Goal: Task Accomplishment & Management: Complete application form

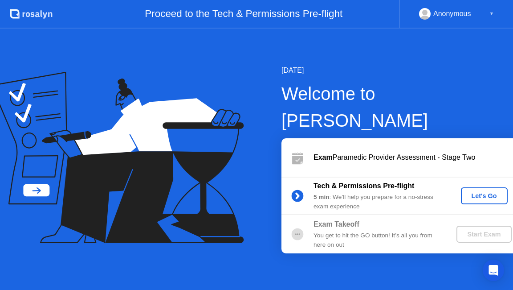
click at [467, 192] on div "Let's Go" at bounding box center [485, 195] width 40 height 7
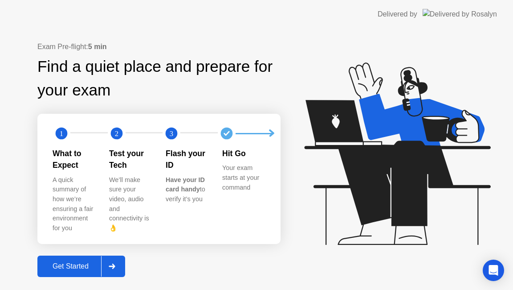
click at [82, 267] on button "Get Started" at bounding box center [81, 265] width 88 height 21
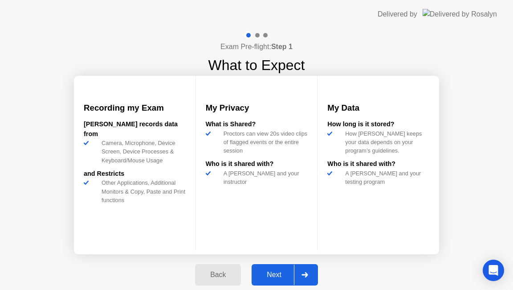
click at [278, 272] on div "Next" at bounding box center [274, 274] width 40 height 8
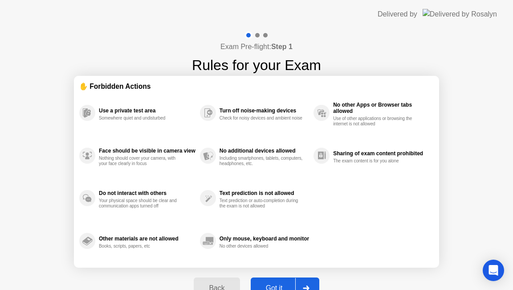
click at [261, 281] on button "Got it" at bounding box center [285, 287] width 69 height 21
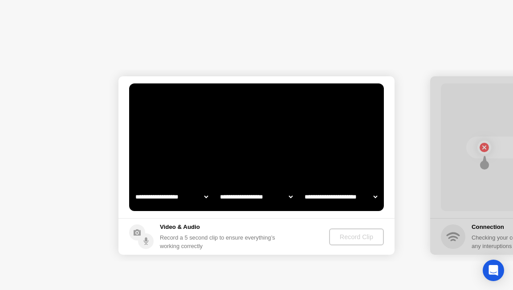
select select "**********"
select select "*******"
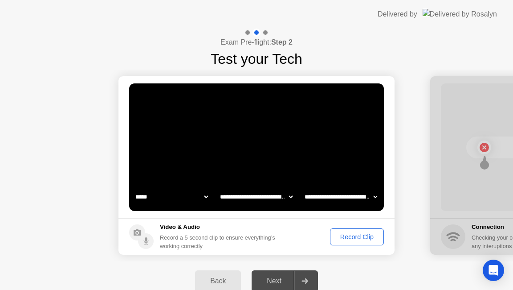
click at [349, 242] on button "Record Clip" at bounding box center [357, 236] width 54 height 17
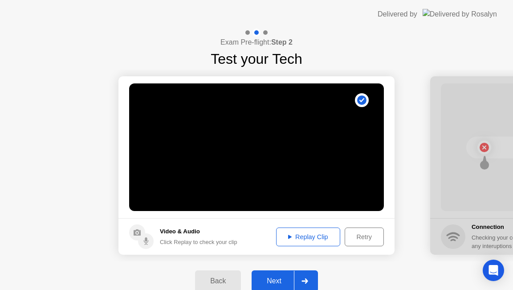
click at [279, 279] on div "Next" at bounding box center [274, 281] width 40 height 8
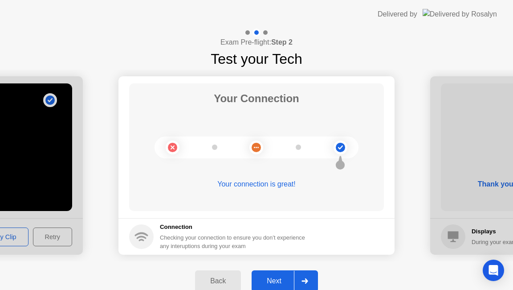
click at [270, 278] on div "Next" at bounding box center [274, 281] width 40 height 8
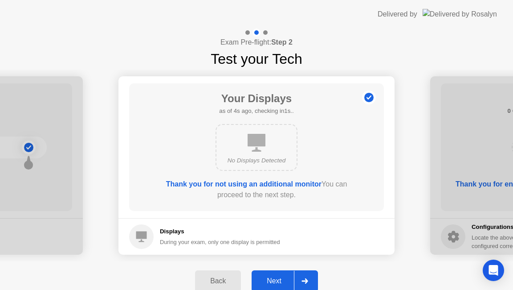
click at [276, 278] on div "Next" at bounding box center [274, 281] width 40 height 8
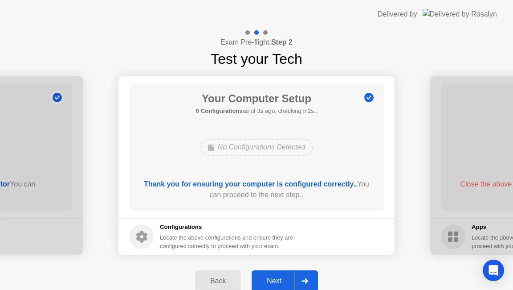
click at [278, 278] on div "Next" at bounding box center [274, 281] width 40 height 8
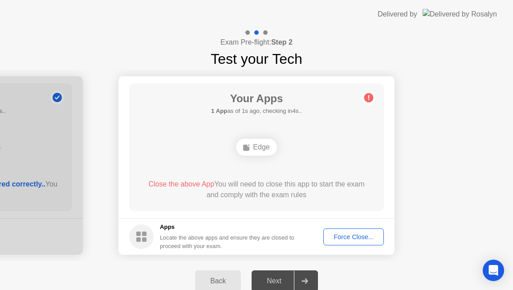
click at [350, 234] on div "Force Close..." at bounding box center [354, 236] width 54 height 7
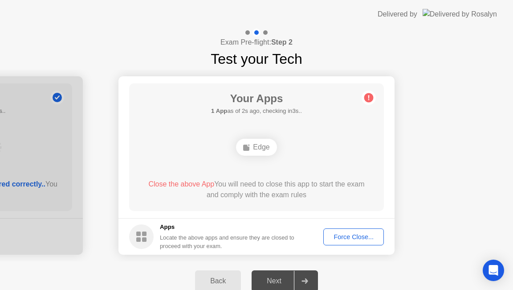
click at [283, 279] on div "Next" at bounding box center [274, 281] width 40 height 8
click at [350, 237] on div "Force Close..." at bounding box center [354, 236] width 54 height 7
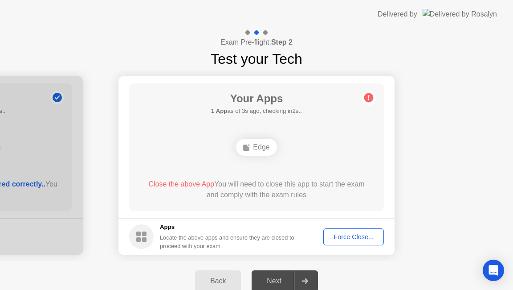
click at [304, 282] on icon at bounding box center [305, 280] width 7 height 5
click at [257, 150] on div "Edge" at bounding box center [256, 147] width 41 height 17
click at [249, 147] on rect at bounding box center [246, 147] width 6 height 6
click at [369, 99] on icon at bounding box center [368, 97] width 1 height 5
click at [358, 239] on div "Force Close..." at bounding box center [354, 236] width 54 height 7
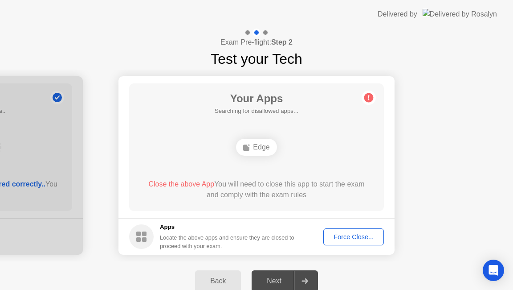
click at [330, 108] on div "Your Apps Searching for disallowed apps... Edge Close the above App You will ne…" at bounding box center [256, 146] width 255 height 127
click at [256, 147] on div "Edge" at bounding box center [256, 147] width 41 height 17
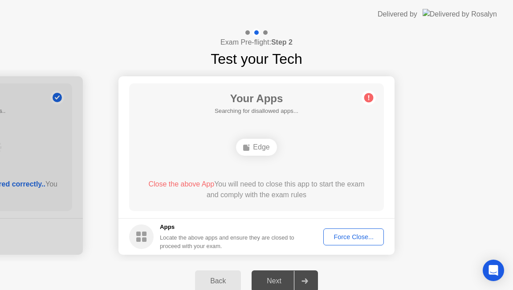
click at [302, 280] on div at bounding box center [304, 280] width 21 height 20
click at [245, 148] on rect at bounding box center [246, 147] width 6 height 6
click at [259, 148] on div "Edge" at bounding box center [256, 147] width 41 height 17
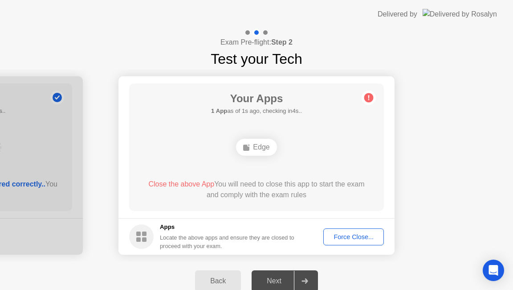
click at [353, 241] on button "Force Close..." at bounding box center [353, 236] width 61 height 17
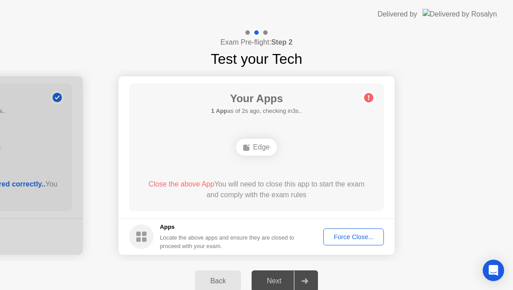
click at [141, 239] on circle at bounding box center [141, 236] width 25 height 25
click at [258, 148] on div "Edge" at bounding box center [256, 147] width 41 height 17
drag, startPoint x: 258, startPoint y: 148, endPoint x: 249, endPoint y: 149, distance: 9.4
click at [258, 148] on div "Edge" at bounding box center [256, 147] width 41 height 17
click at [248, 148] on rect at bounding box center [246, 147] width 6 height 6
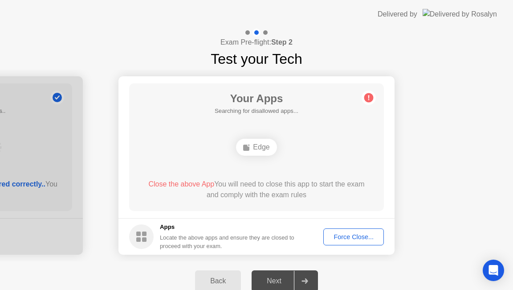
click at [349, 241] on button "Force Close..." at bounding box center [353, 236] width 61 height 17
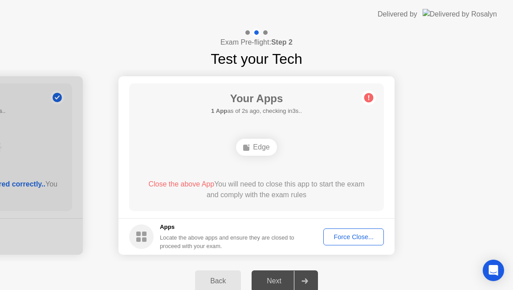
click at [254, 146] on div "Edge" at bounding box center [256, 147] width 41 height 17
click at [251, 146] on div "Edge" at bounding box center [256, 147] width 41 height 17
drag, startPoint x: 248, startPoint y: 146, endPoint x: 302, endPoint y: 129, distance: 56.9
click at [247, 145] on rect at bounding box center [246, 147] width 6 height 6
click at [368, 98] on circle at bounding box center [368, 97] width 9 height 9
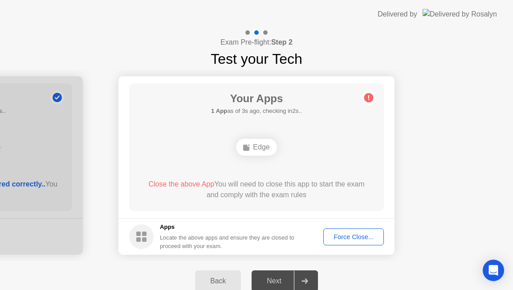
click at [368, 98] on circle at bounding box center [368, 97] width 9 height 9
click at [494, 270] on icon "Open Intercom Messenger" at bounding box center [493, 270] width 10 height 12
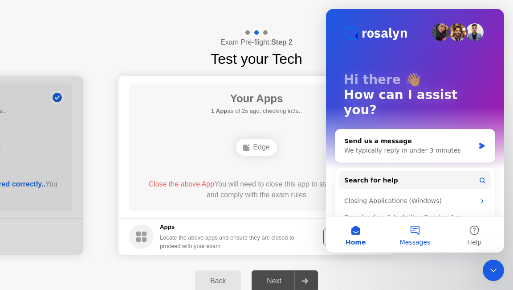
click at [417, 233] on button "Messages" at bounding box center [414, 235] width 59 height 36
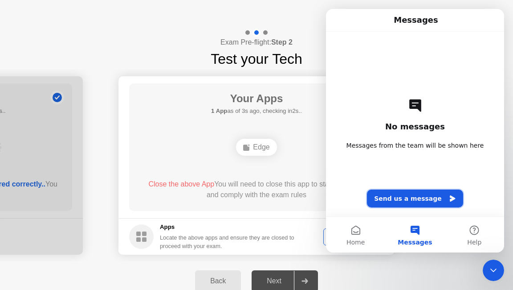
click at [407, 200] on button "Send us a message" at bounding box center [415, 198] width 96 height 18
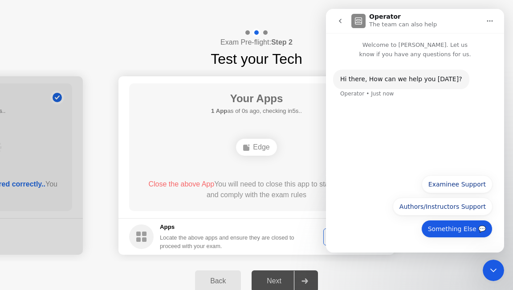
click at [450, 227] on button "Something Else 💬" at bounding box center [456, 229] width 71 height 18
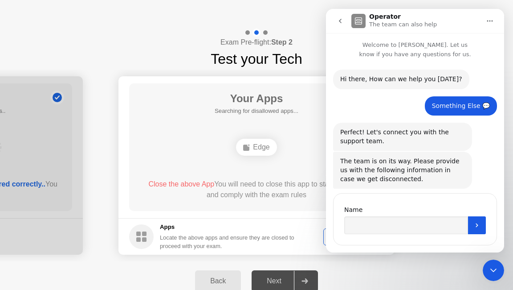
scroll to position [16, 0]
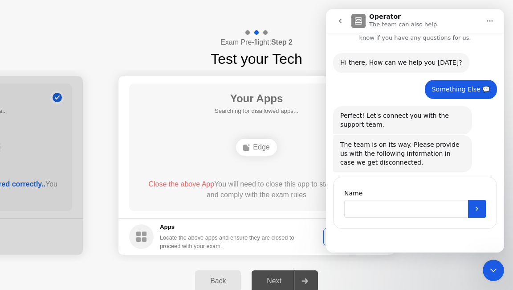
click at [405, 209] on input "Name" at bounding box center [406, 209] width 124 height 18
type input "*******"
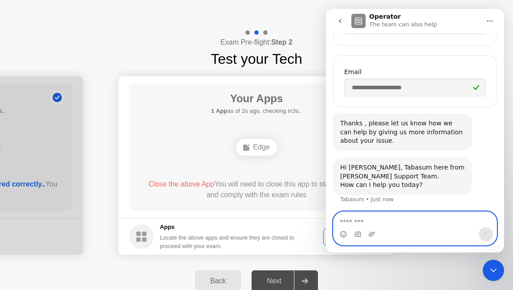
scroll to position [201, 0]
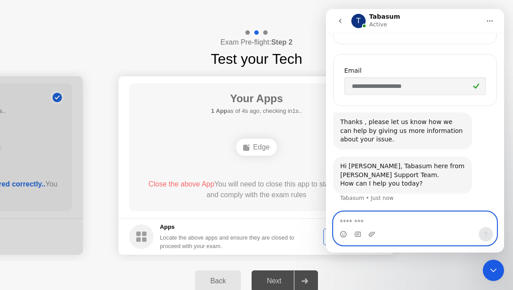
click at [393, 220] on textarea "Message…" at bounding box center [415, 219] width 163 height 15
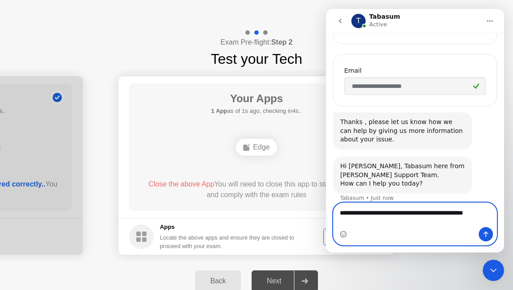
scroll to position [210, 0]
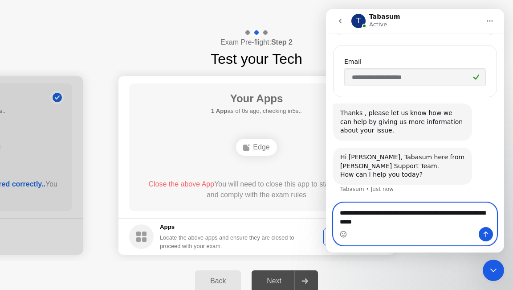
type textarea "**********"
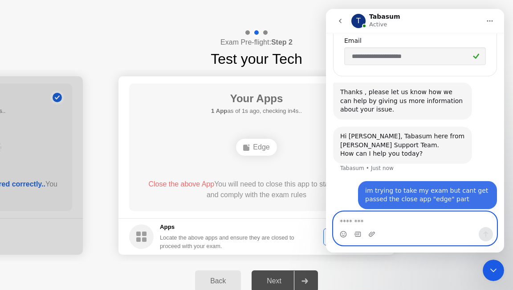
scroll to position [237, 0]
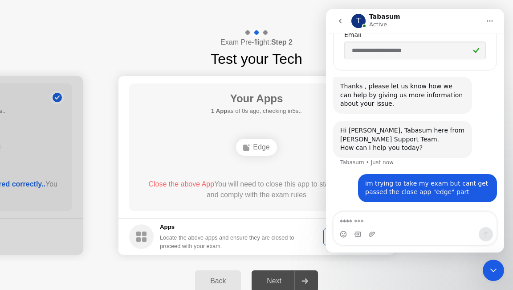
click at [291, 232] on div "Apps Locate the above apps and ensure they are closed to proceed with your exam." at bounding box center [227, 236] width 135 height 28
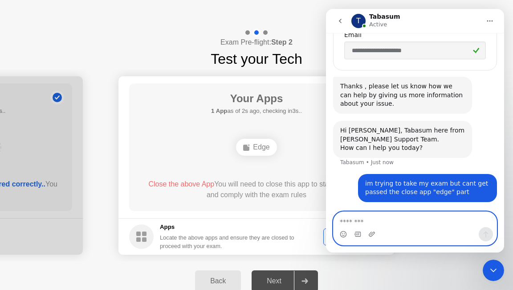
click at [388, 216] on textarea "Message…" at bounding box center [415, 219] width 163 height 15
type textarea "**********"
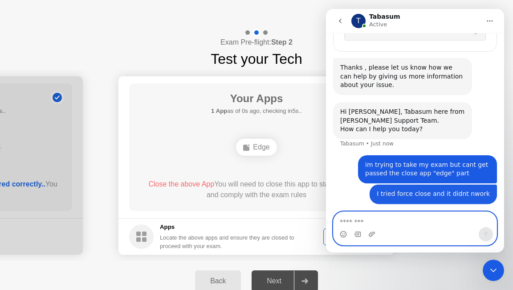
scroll to position [257, 0]
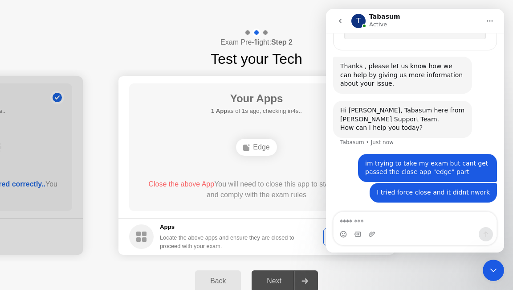
click at [172, 51] on div "Exam Pre-flight: Step 2 Test your Tech" at bounding box center [256, 49] width 513 height 41
click at [240, 160] on div "Your Apps 1 App as of 1s ago, checking in4s.. Edge Close the above App You will…" at bounding box center [256, 146] width 255 height 127
click at [253, 147] on div "Edge" at bounding box center [256, 147] width 41 height 17
click at [139, 234] on rect at bounding box center [138, 233] width 4 height 4
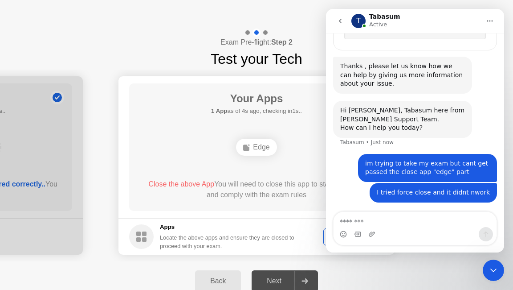
drag, startPoint x: 165, startPoint y: 21, endPoint x: 178, endPoint y: 21, distance: 12.5
click at [165, 21] on header "Delivered by" at bounding box center [256, 14] width 513 height 29
click at [178, 20] on header "Delivered by" at bounding box center [256, 14] width 513 height 29
click at [496, 271] on icon "Close Intercom Messenger" at bounding box center [493, 270] width 11 height 11
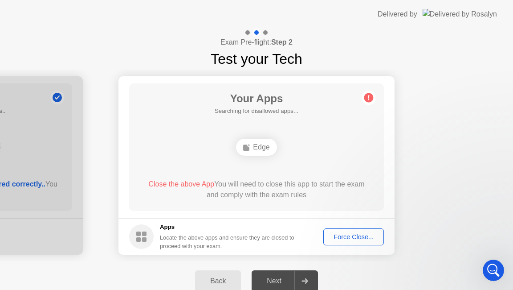
scroll to position [221, 0]
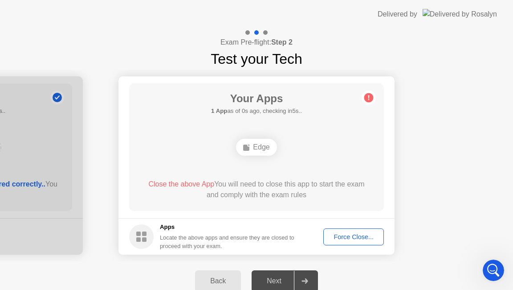
click at [254, 147] on div "Edge" at bounding box center [256, 147] width 41 height 17
click at [254, 148] on div "Edge" at bounding box center [256, 147] width 41 height 17
click at [251, 146] on div "Edge" at bounding box center [256, 147] width 41 height 17
click at [248, 144] on ellipse at bounding box center [249, 145] width 3 height 3
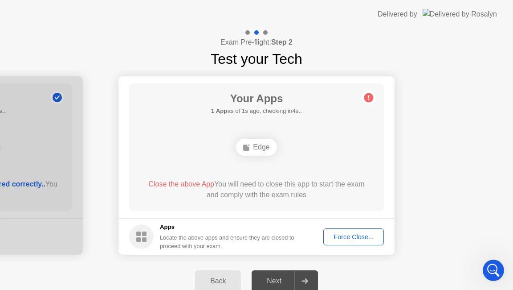
click at [259, 110] on h5 "1 App as of 1s ago, checking in4s.." at bounding box center [256, 110] width 91 height 9
click at [357, 101] on div "Your Apps 1 App as of 2s ago, checking in3s.. Edge Close the above App You will…" at bounding box center [256, 146] width 255 height 127
click at [366, 98] on circle at bounding box center [368, 97] width 9 height 9
click at [351, 237] on div "Force Close..." at bounding box center [354, 236] width 54 height 7
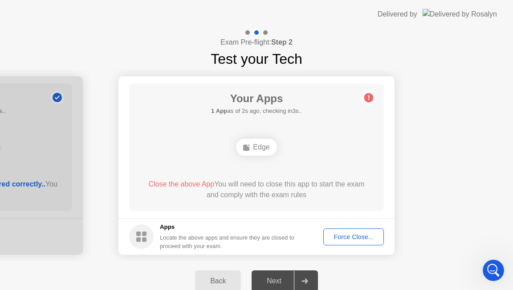
click at [247, 147] on rect at bounding box center [246, 147] width 6 height 6
click at [249, 145] on ellipse at bounding box center [249, 145] width 3 height 3
click at [258, 145] on div "Edge" at bounding box center [256, 147] width 41 height 17
click at [262, 147] on div "Edge" at bounding box center [256, 147] width 41 height 17
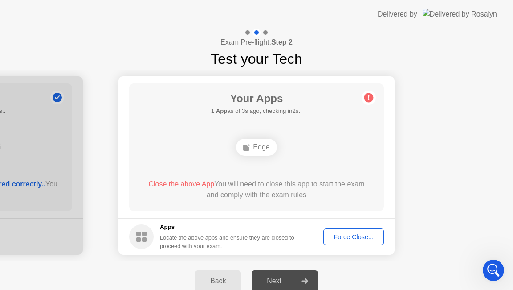
click at [263, 147] on div "Edge" at bounding box center [256, 147] width 41 height 17
click at [497, 275] on icon "Open Intercom Messenger" at bounding box center [494, 270] width 15 height 15
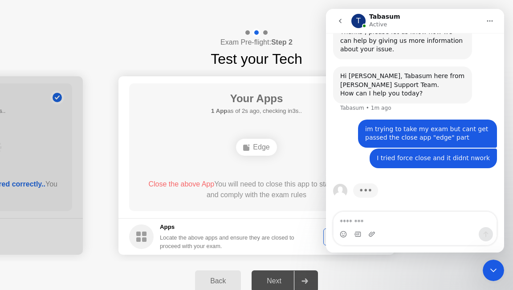
scroll to position [257, 0]
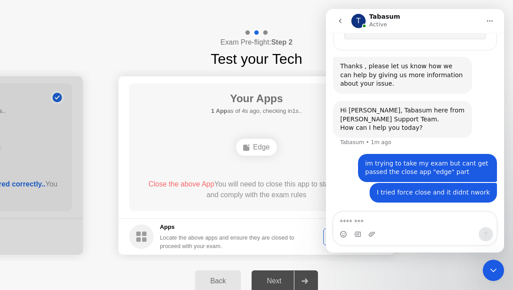
click at [496, 272] on icon "Close Intercom Messenger" at bounding box center [493, 270] width 11 height 11
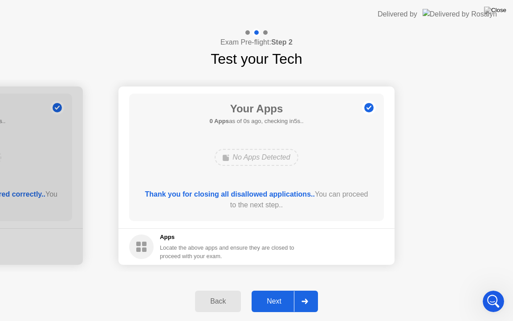
scroll to position [225, 0]
click at [278, 289] on div "Next" at bounding box center [274, 301] width 40 height 8
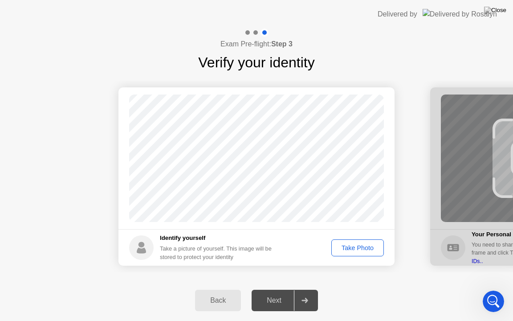
click at [346, 248] on div "Take Photo" at bounding box center [358, 247] width 46 height 7
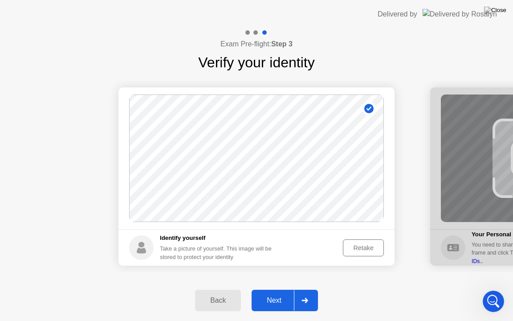
click at [274, 289] on div "Next" at bounding box center [274, 300] width 40 height 8
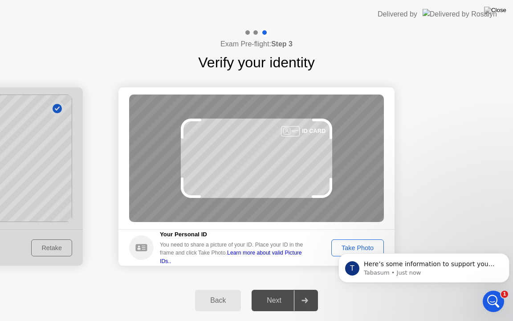
scroll to position [0, 0]
click at [352, 247] on body "T Here’s some information to support you with your issue, please review the art…" at bounding box center [424, 265] width 171 height 55
drag, startPoint x: 355, startPoint y: 247, endPoint x: 363, endPoint y: 254, distance: 10.4
click at [355, 248] on body "T Here’s some information to support you with your issue, please review the art…" at bounding box center [424, 265] width 171 height 55
click at [383, 286] on body "T Here’s some information to support you with your issue, please review the art…" at bounding box center [424, 265] width 171 height 55
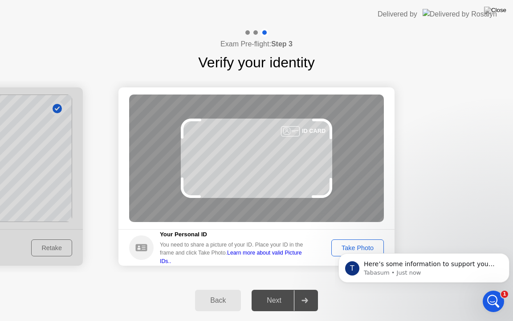
click html "T Here’s some information to support you with your issue, please review the art…"
click at [343, 240] on body "T Here’s some information to support you with your issue, please review the art…" at bounding box center [424, 265] width 171 height 55
click at [340, 242] on body "T Here’s some information to support you with your issue, please review the art…" at bounding box center [424, 265] width 171 height 55
click at [309, 233] on footer "Your Personal ID You need to share a picture of your ID. Place your ID in the f…" at bounding box center [257, 247] width 276 height 37
click at [354, 249] on body "T Here’s some information to support you with your issue, please review the art…" at bounding box center [424, 265] width 171 height 55
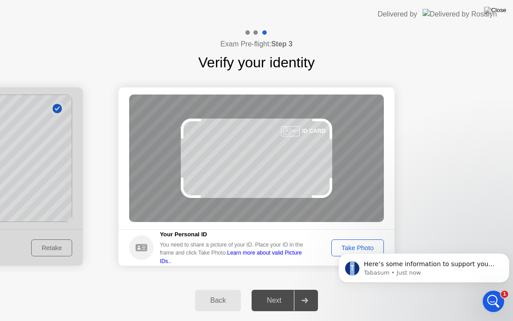
click at [354, 249] on body "T Here’s some information to support you with your issue, please review the art…" at bounding box center [424, 265] width 171 height 55
click at [492, 289] on icon "Open Intercom Messenger" at bounding box center [494, 301] width 15 height 15
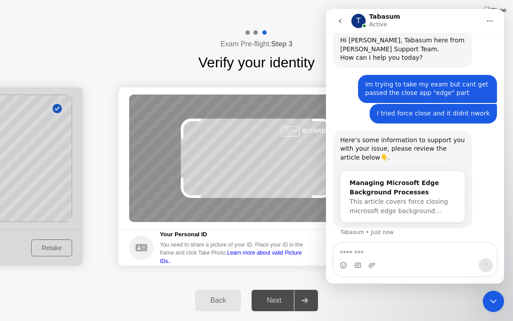
scroll to position [330, 0]
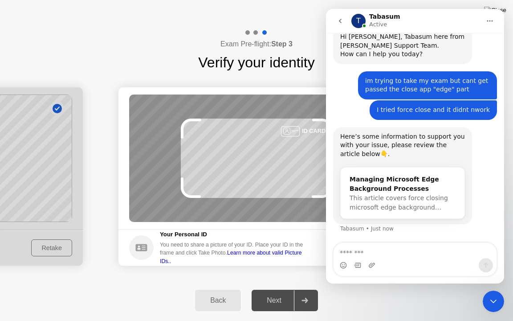
click at [495, 289] on icon "Close Intercom Messenger" at bounding box center [493, 301] width 11 height 11
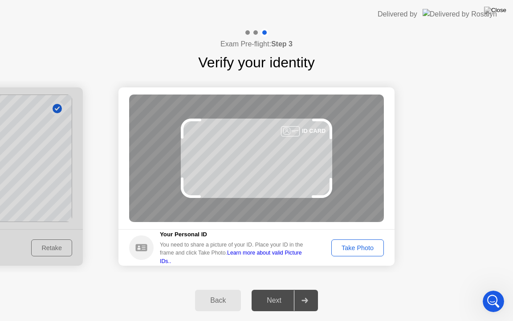
click at [355, 246] on div "Take Photo" at bounding box center [358, 247] width 46 height 7
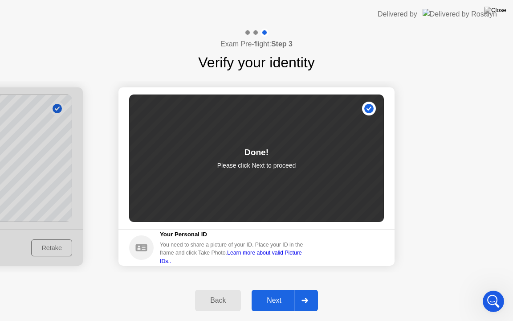
click at [275, 289] on button "Next" at bounding box center [285, 300] width 66 height 21
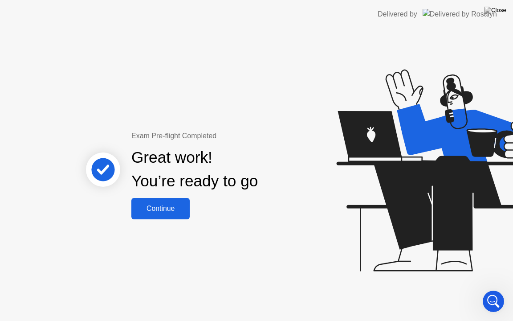
click at [175, 208] on div "Continue" at bounding box center [160, 208] width 53 height 8
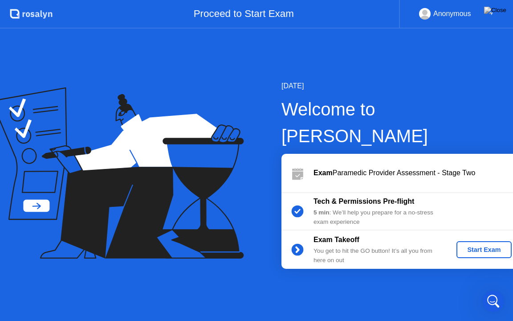
click at [460, 246] on div "Start Exam" at bounding box center [484, 249] width 48 height 7
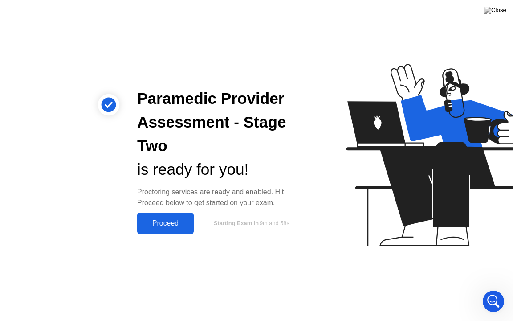
click at [170, 223] on div "Proceed" at bounding box center [165, 223] width 51 height 8
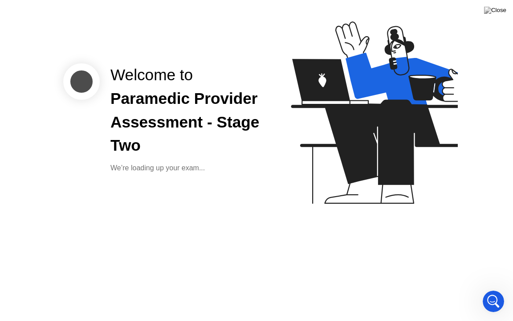
scroll to position [302, 0]
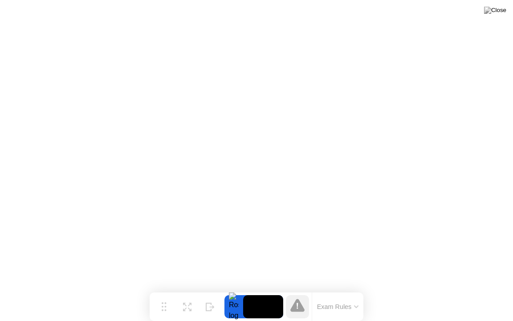
click at [356, 289] on icon at bounding box center [356, 306] width 4 height 3
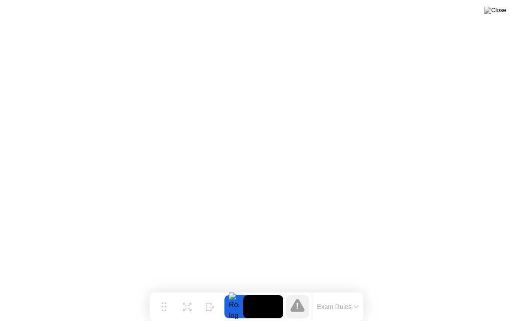
click at [359, 289] on icon at bounding box center [356, 306] width 4 height 3
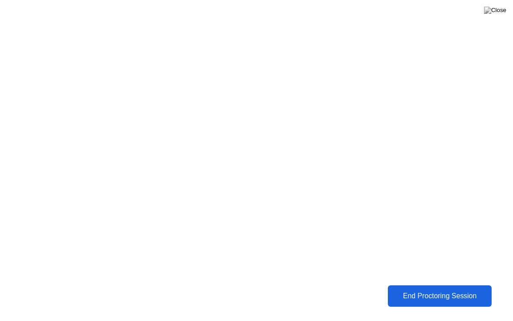
click at [433, 289] on div "End Proctoring Session" at bounding box center [440, 296] width 98 height 8
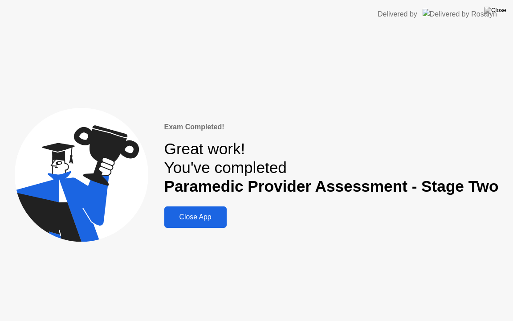
click at [207, 218] on div "Close App" at bounding box center [195, 217] width 57 height 8
